Goal: Transaction & Acquisition: Purchase product/service

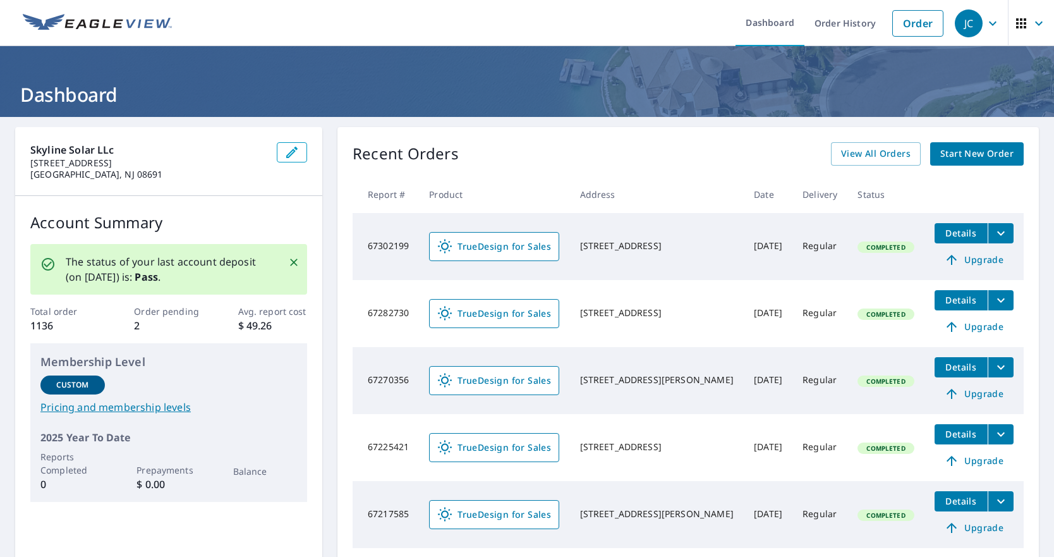
click at [976, 154] on span "Start New Order" at bounding box center [976, 154] width 73 height 16
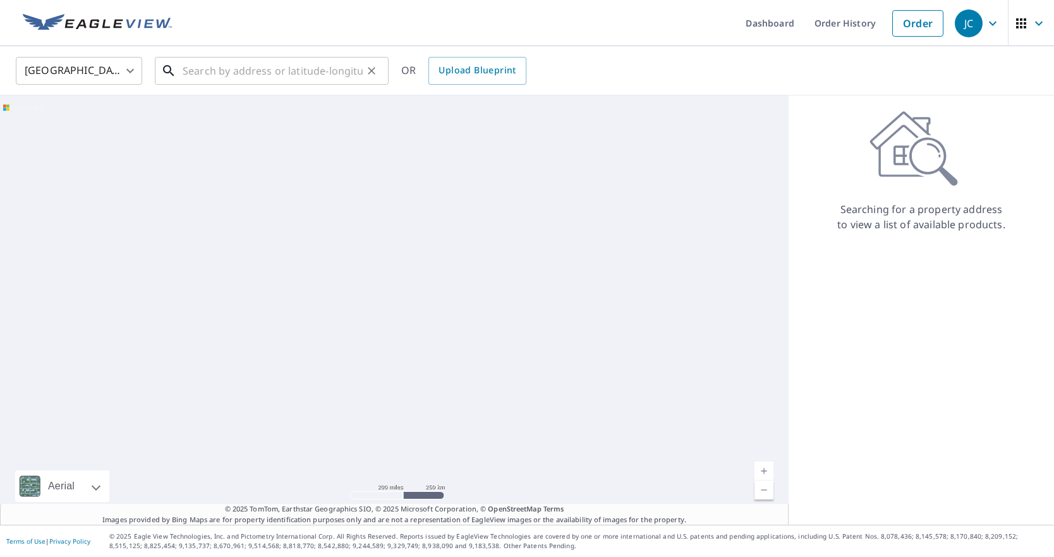
click at [248, 81] on input "text" at bounding box center [273, 70] width 180 height 35
paste input "[STREET_ADDRESS]"
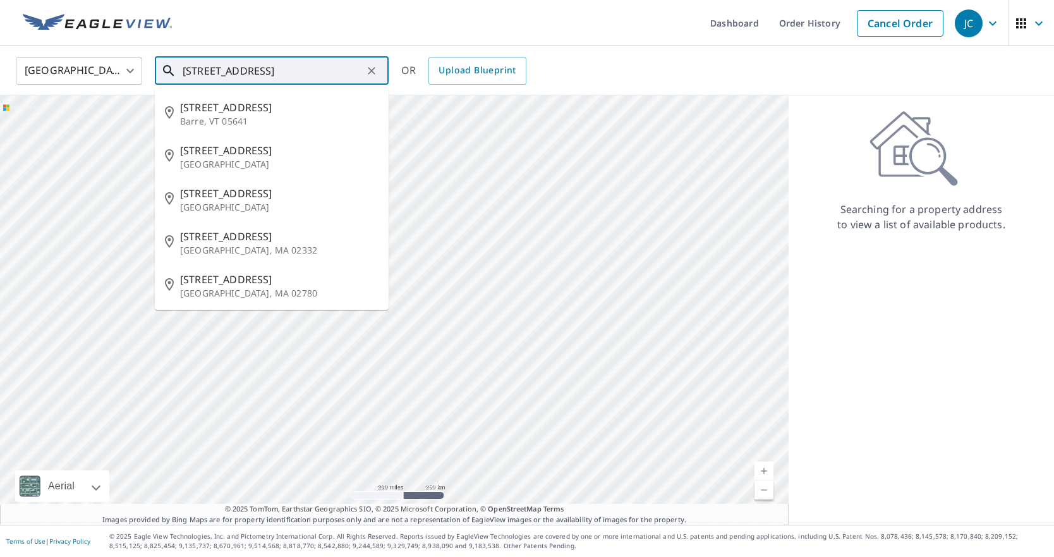
click at [327, 71] on input "[STREET_ADDRESS]" at bounding box center [273, 70] width 180 height 35
click at [294, 202] on p "[GEOGRAPHIC_DATA]" at bounding box center [279, 207] width 198 height 13
type input "[STREET_ADDRESS]"
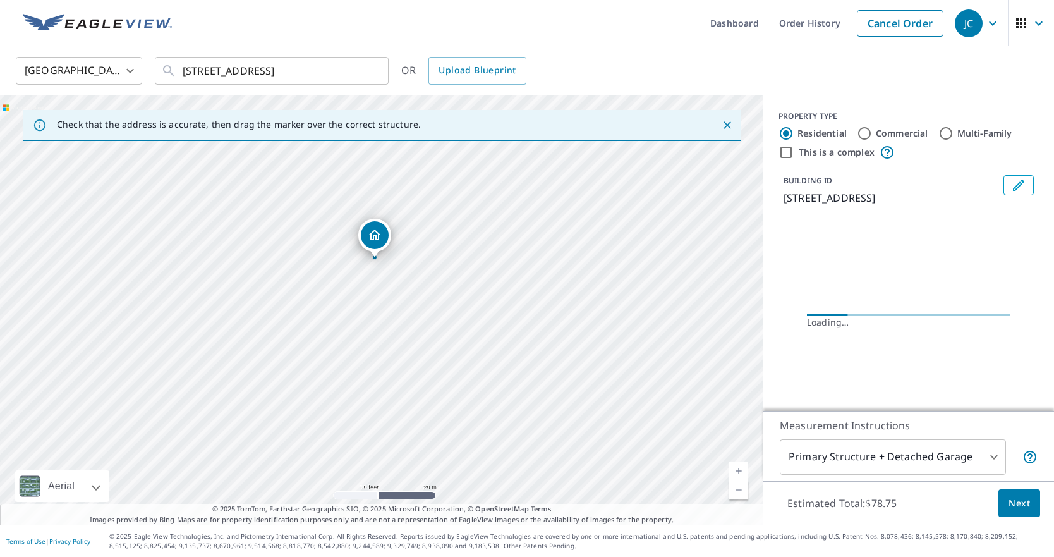
drag, startPoint x: 379, startPoint y: 241, endPoint x: 370, endPoint y: 285, distance: 44.5
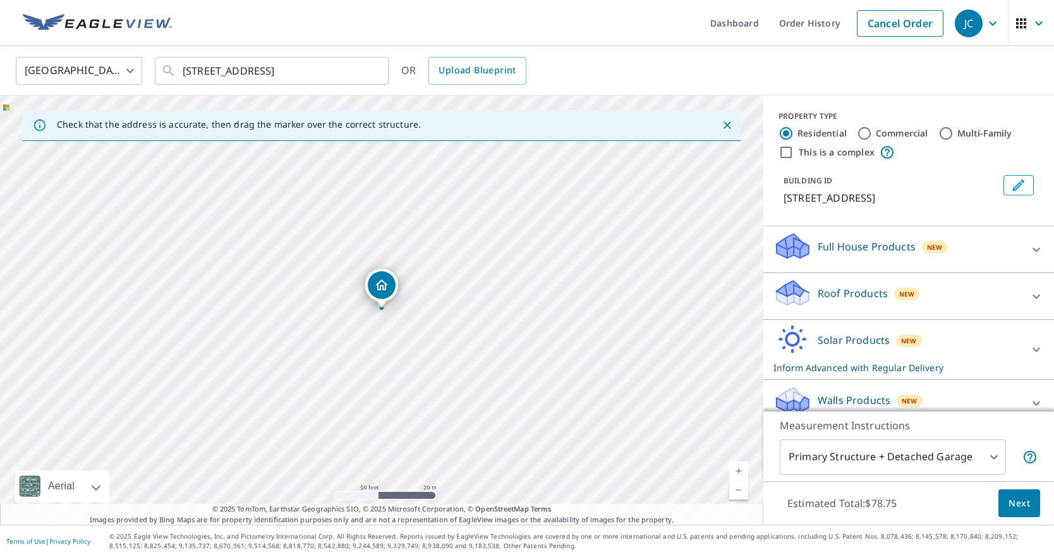
click at [331, 288] on div "[STREET_ADDRESS]" at bounding box center [381, 309] width 763 height 429
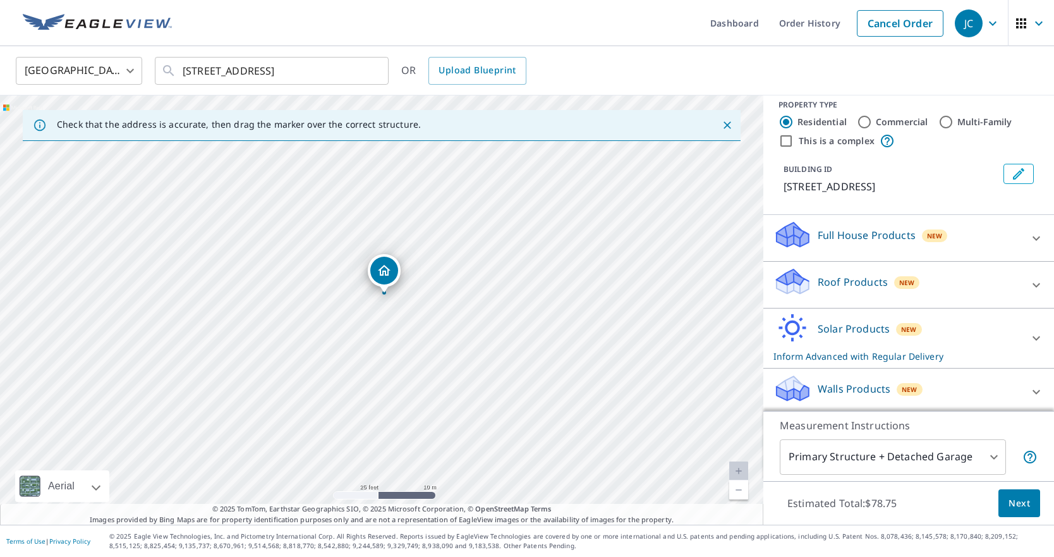
scroll to position [16, 0]
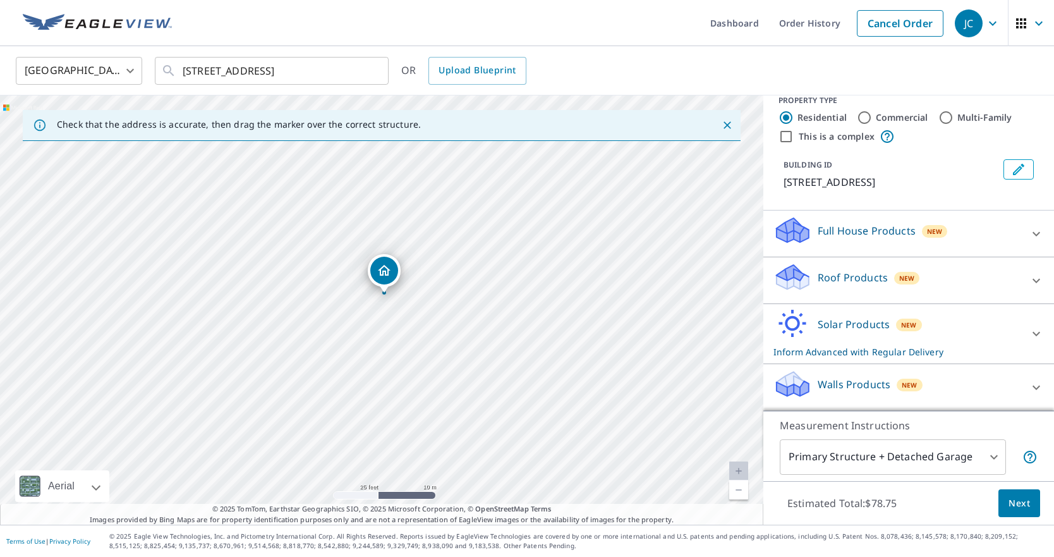
click at [847, 326] on p "Solar Products" at bounding box center [854, 324] width 72 height 15
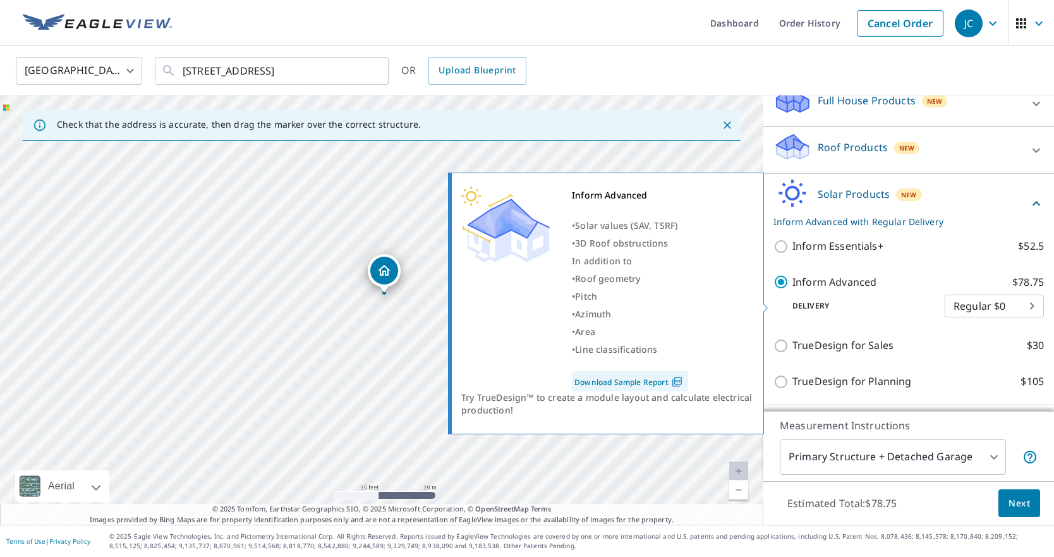
scroll to position [188, 0]
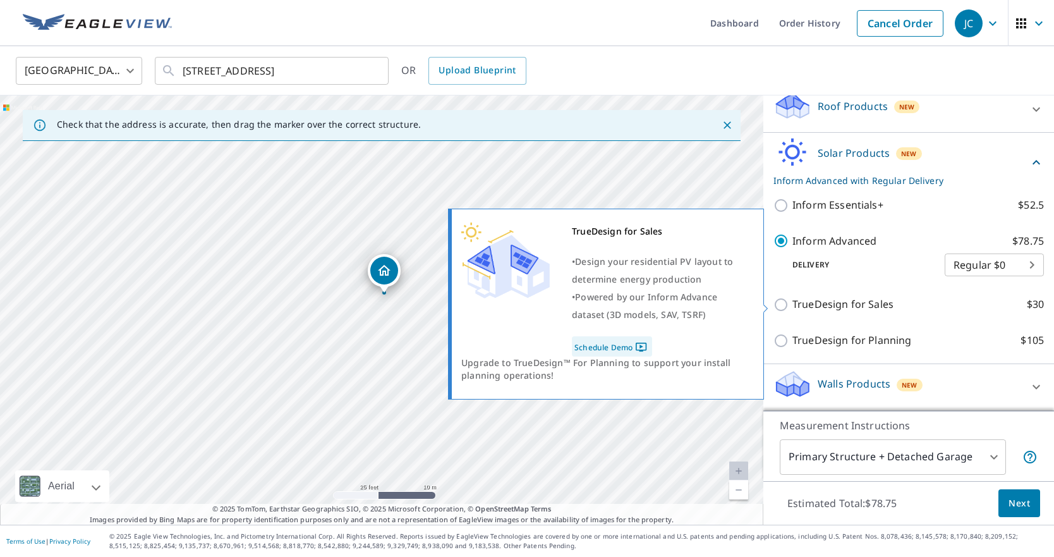
click at [791, 297] on input "TrueDesign for Sales $30" at bounding box center [783, 304] width 19 height 15
checkbox input "true"
checkbox input "false"
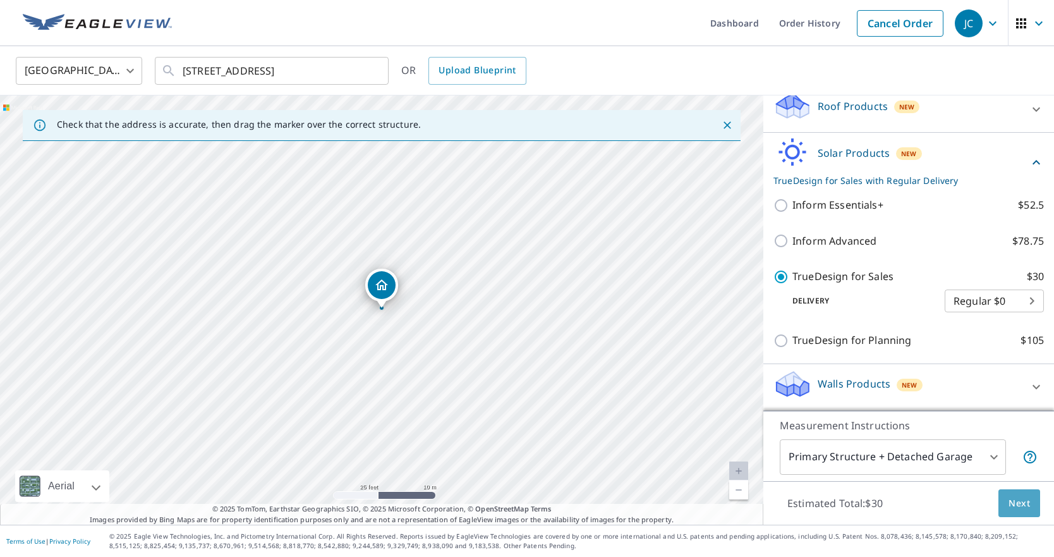
click at [1033, 508] on button "Next" at bounding box center [1019, 503] width 42 height 28
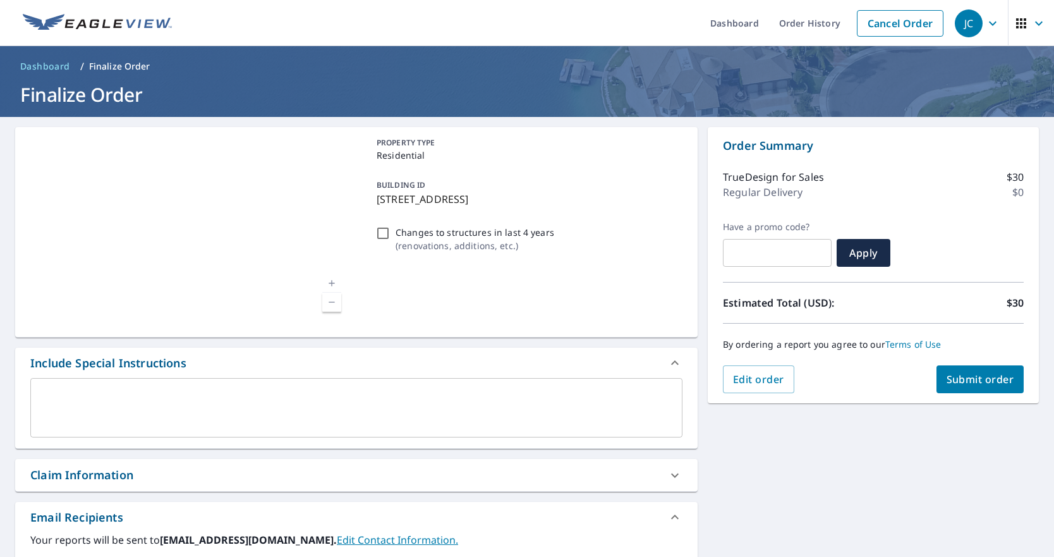
click at [382, 239] on input "Changes to structures in last 4 years ( renovations, additions, etc. )" at bounding box center [382, 233] width 15 height 15
checkbox input "true"
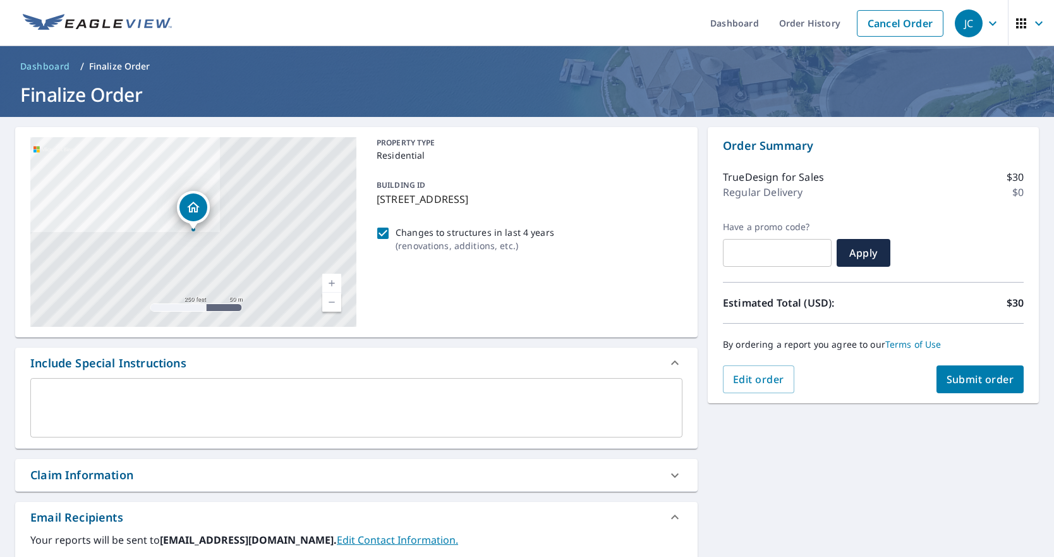
click at [973, 381] on span "Submit order" at bounding box center [981, 379] width 68 height 14
checkbox input "true"
